Goal: Task Accomplishment & Management: Manage account settings

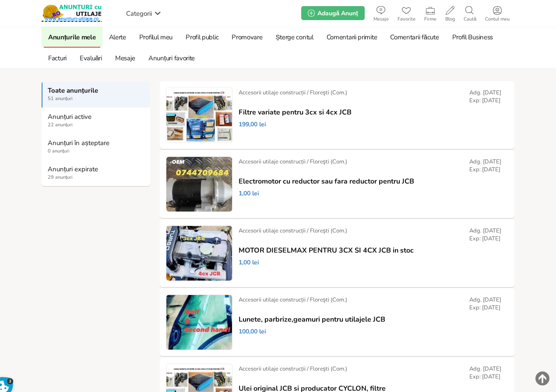
click at [78, 171] on strong "Anunțuri expirate" at bounding box center [96, 169] width 97 height 8
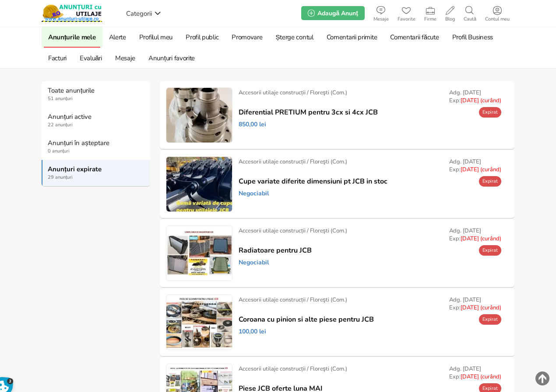
click at [0, 0] on link "Prelungește" at bounding box center [0, 0] width 0 height 0
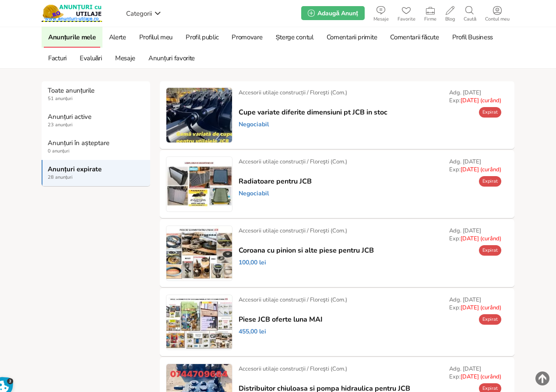
click at [0, 0] on link "Prelungește" at bounding box center [0, 0] width 0 height 0
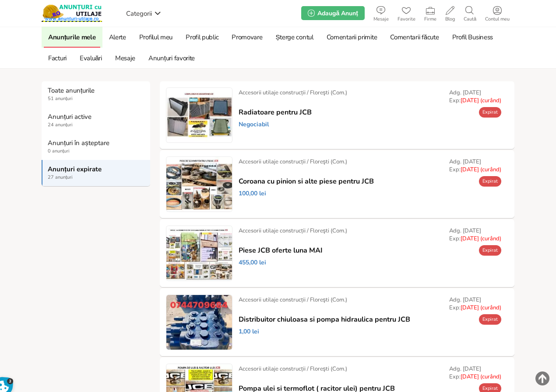
click at [0, 0] on link "Prelungește" at bounding box center [0, 0] width 0 height 0
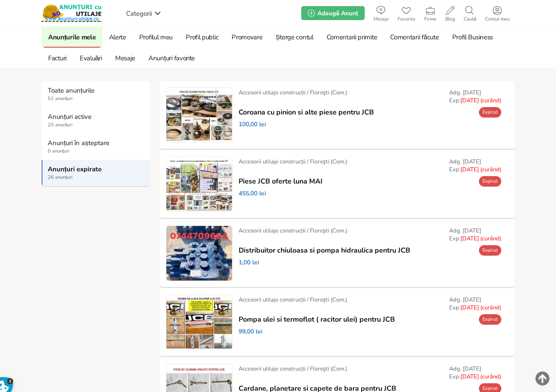
click at [0, 0] on link "Prelungește" at bounding box center [0, 0] width 0 height 0
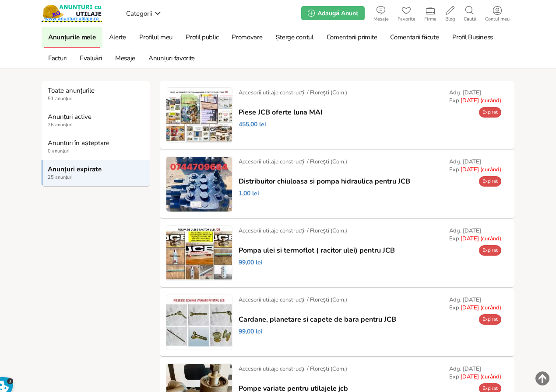
click at [0, 0] on link "Prelungește" at bounding box center [0, 0] width 0 height 0
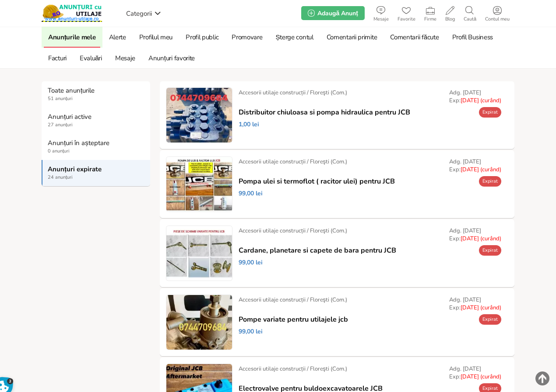
click at [0, 0] on link "Prelungește" at bounding box center [0, 0] width 0 height 0
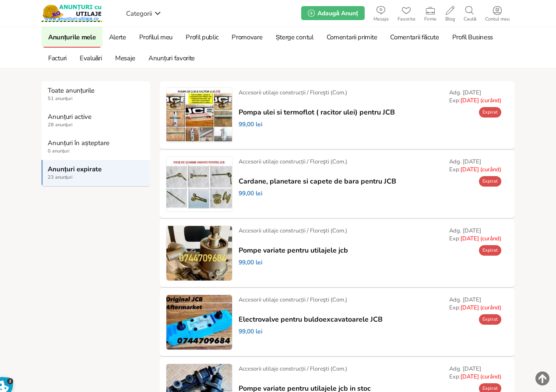
click at [0, 0] on link "Prelungește" at bounding box center [0, 0] width 0 height 0
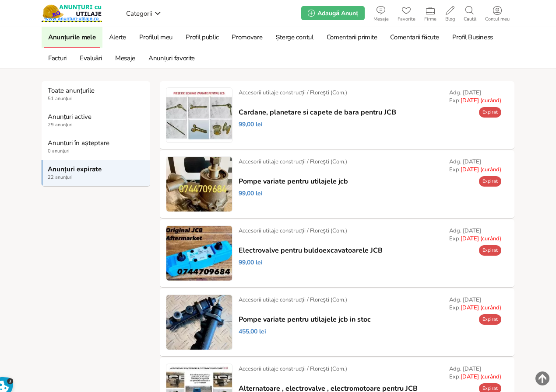
click at [0, 0] on link "Prelungește" at bounding box center [0, 0] width 0 height 0
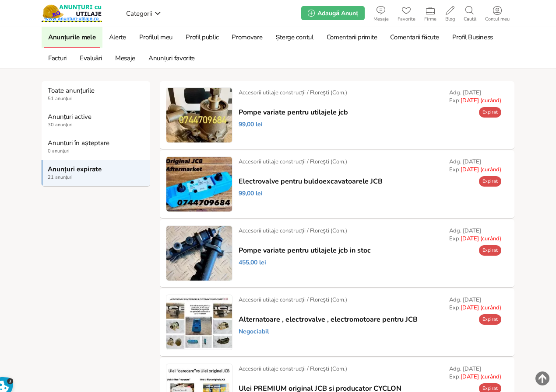
click at [0, 0] on link "Prelungește" at bounding box center [0, 0] width 0 height 0
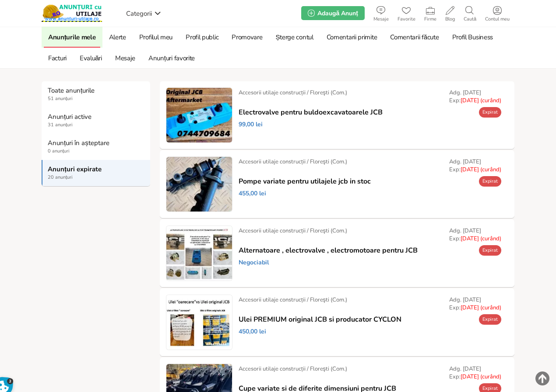
click at [0, 0] on link "Prelungește" at bounding box center [0, 0] width 0 height 0
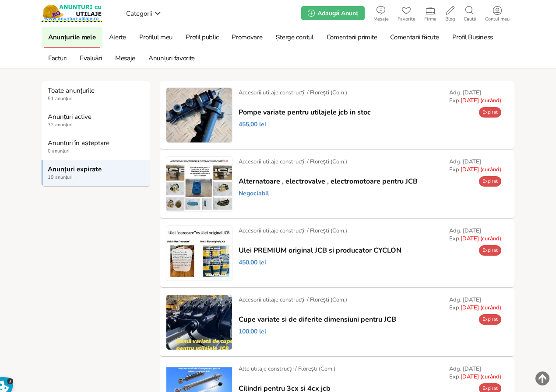
click at [0, 0] on link "Prelungește" at bounding box center [0, 0] width 0 height 0
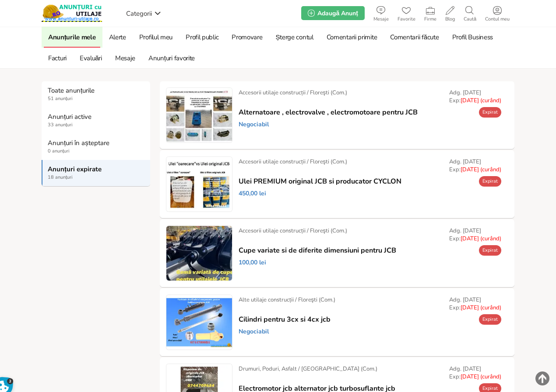
click at [0, 0] on link "Prelungește" at bounding box center [0, 0] width 0 height 0
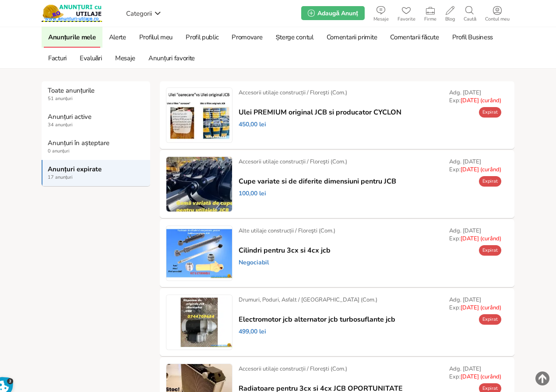
click at [0, 0] on link "Prelungește" at bounding box center [0, 0] width 0 height 0
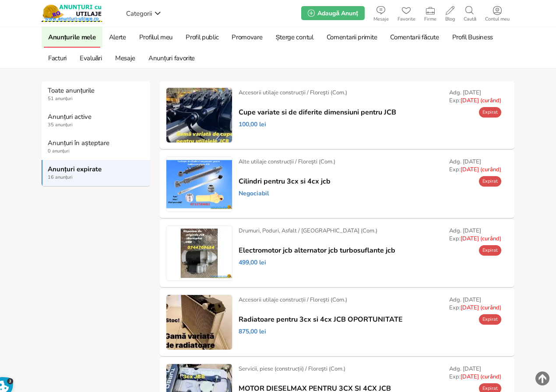
click at [0, 0] on link "Prelungește" at bounding box center [0, 0] width 0 height 0
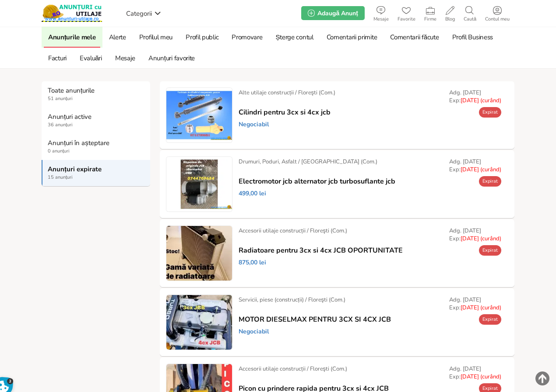
click at [0, 0] on link "Prelungește" at bounding box center [0, 0] width 0 height 0
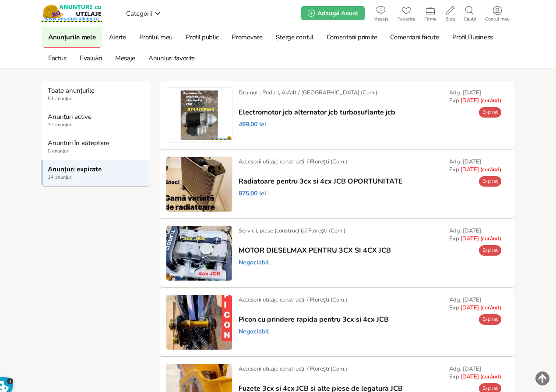
click at [0, 0] on link "Prelungește" at bounding box center [0, 0] width 0 height 0
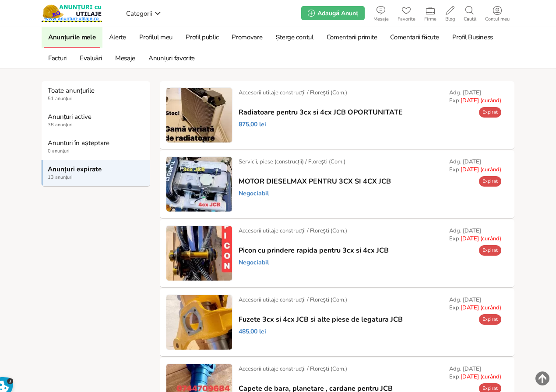
click at [0, 0] on link "Prelungește" at bounding box center [0, 0] width 0 height 0
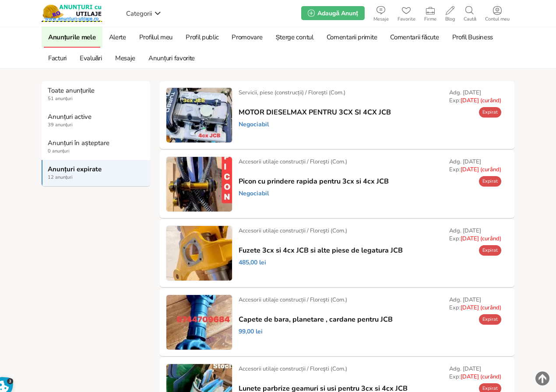
click at [0, 0] on link "Prelungește" at bounding box center [0, 0] width 0 height 0
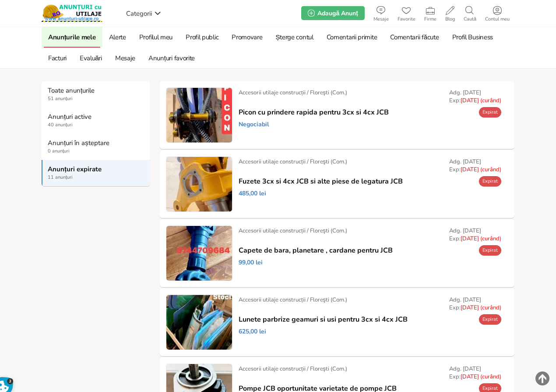
click at [0, 0] on link "Prelungește" at bounding box center [0, 0] width 0 height 0
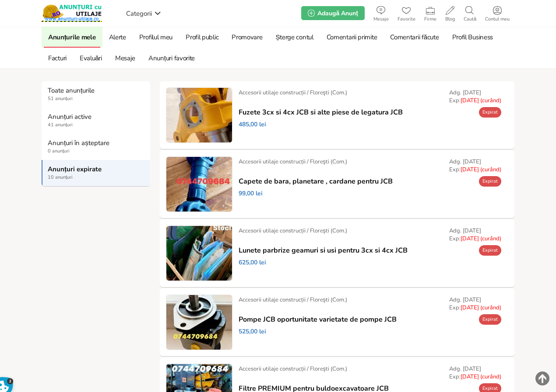
click at [0, 0] on link "Prelungește" at bounding box center [0, 0] width 0 height 0
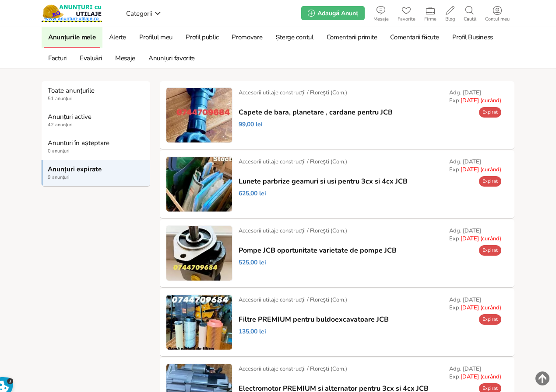
click at [0, 0] on link "Prelungește" at bounding box center [0, 0] width 0 height 0
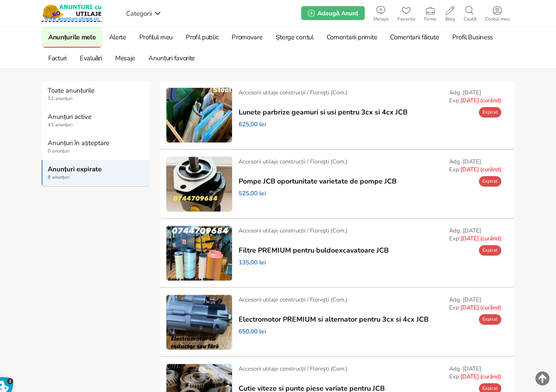
click at [0, 0] on link "Prelungește" at bounding box center [0, 0] width 0 height 0
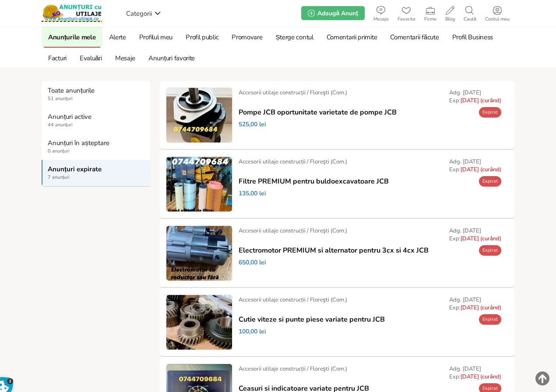
click at [0, 0] on link "Prelungește" at bounding box center [0, 0] width 0 height 0
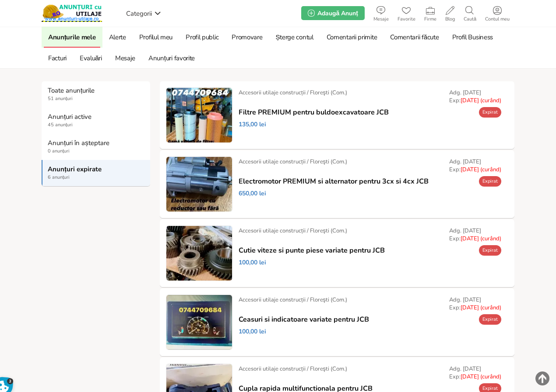
click at [0, 0] on link "Prelungește" at bounding box center [0, 0] width 0 height 0
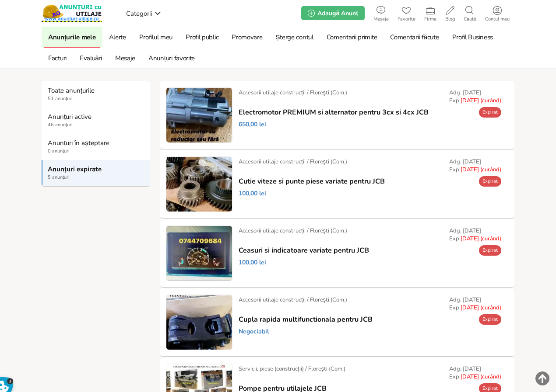
click at [0, 0] on link "Prelungește" at bounding box center [0, 0] width 0 height 0
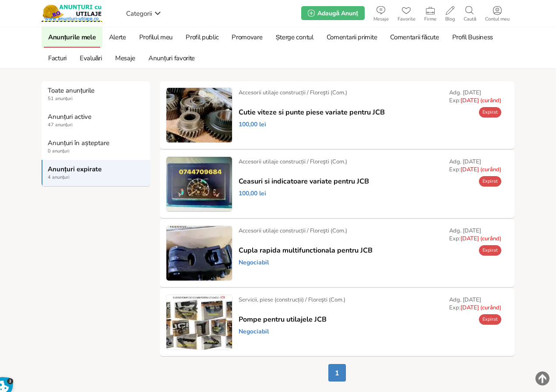
click at [0, 0] on link "Prelungește" at bounding box center [0, 0] width 0 height 0
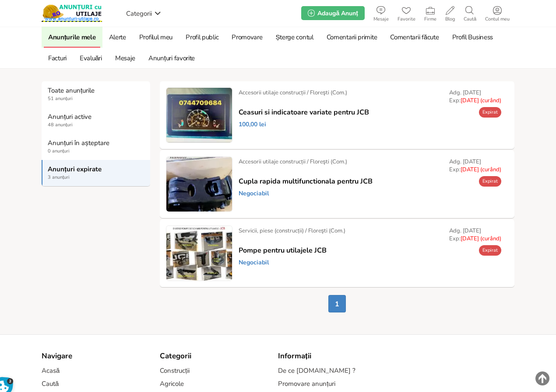
click at [0, 0] on link "Prelungește" at bounding box center [0, 0] width 0 height 0
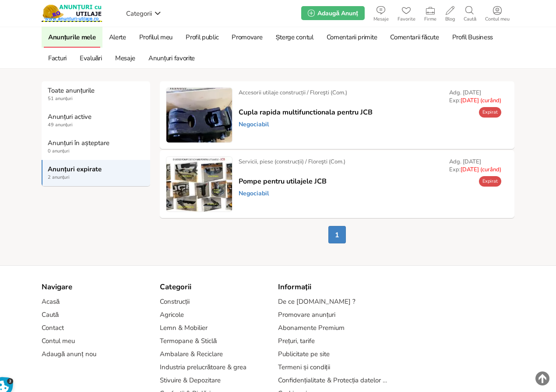
click at [0, 0] on link "Prelungește" at bounding box center [0, 0] width 0 height 0
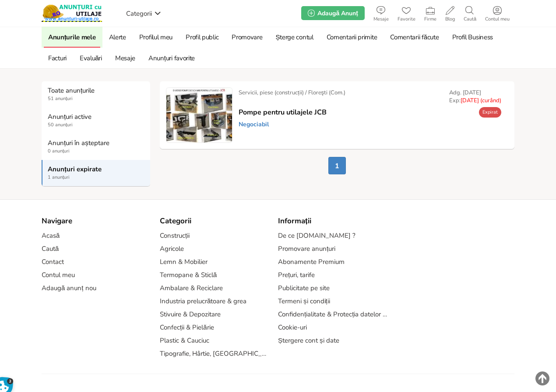
click at [0, 0] on link "Prelungește" at bounding box center [0, 0] width 0 height 0
